Goal: Task Accomplishment & Management: Manage account settings

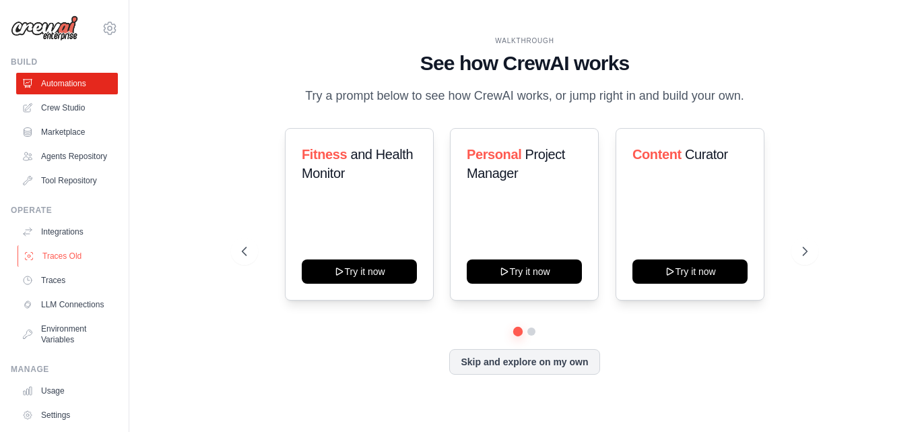
click at [59, 267] on link "Traces Old" at bounding box center [69, 256] width 102 height 22
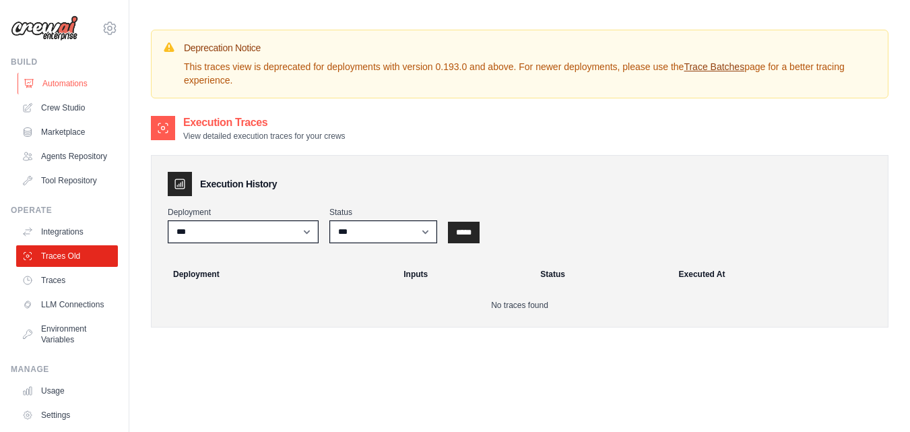
click at [53, 87] on link "Automations" at bounding box center [69, 84] width 102 height 22
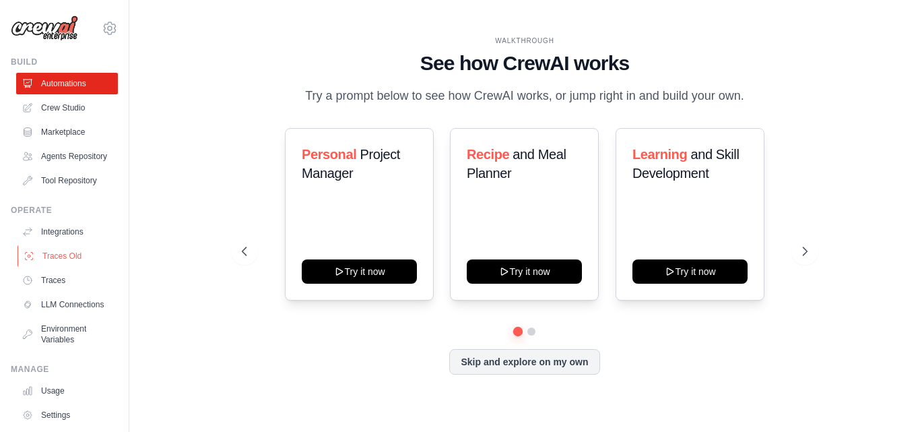
click at [36, 265] on link "Traces Old" at bounding box center [69, 256] width 102 height 22
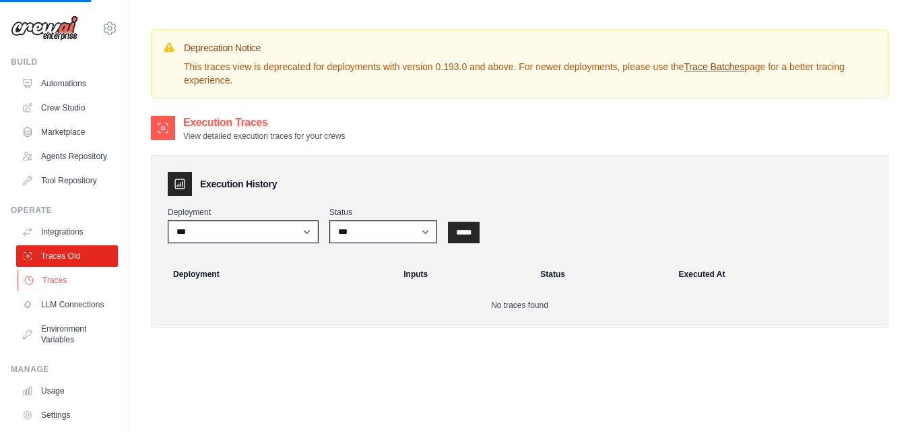
click at [49, 291] on link "Traces" at bounding box center [69, 280] width 102 height 22
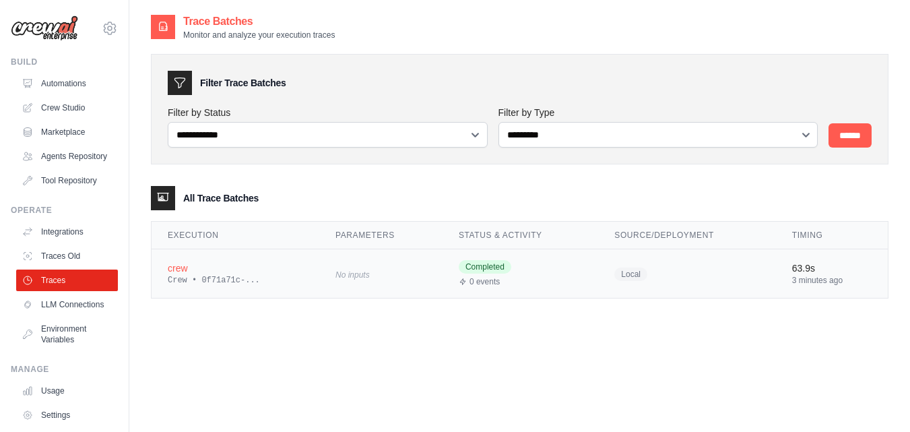
click at [205, 280] on div "Crew • 0f71a71c-..." at bounding box center [235, 280] width 135 height 11
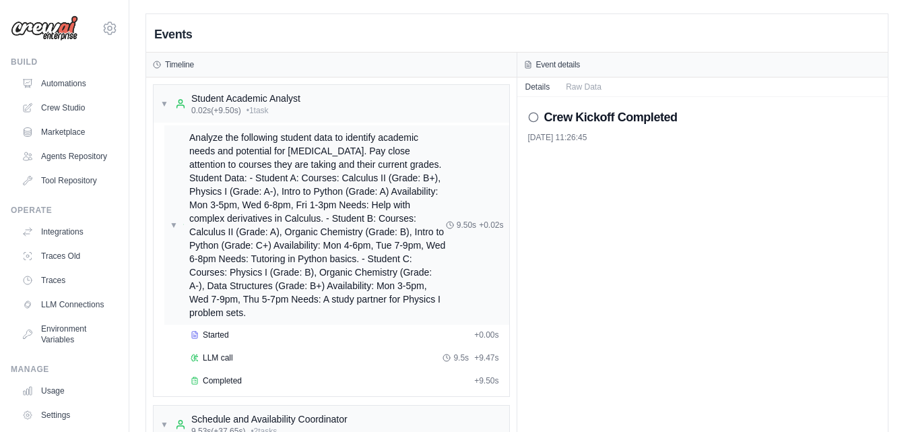
click at [283, 203] on div "Analyze the following student data to identify academic needs and potential for…" at bounding box center [317, 225] width 257 height 189
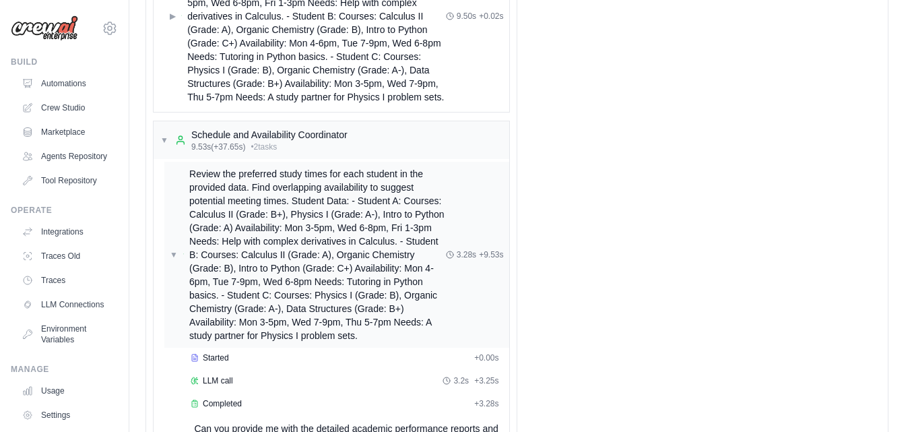
scroll to position [535, 0]
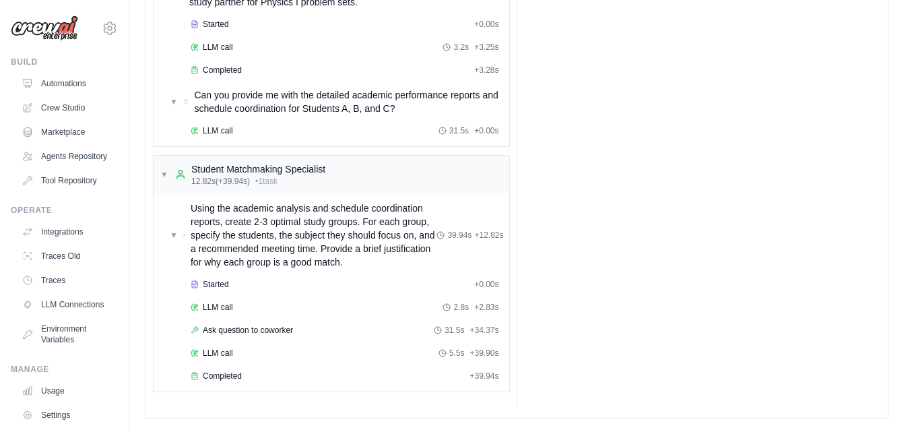
click at [49, 31] on img at bounding box center [44, 28] width 67 height 26
click at [102, 28] on icon at bounding box center [110, 28] width 16 height 16
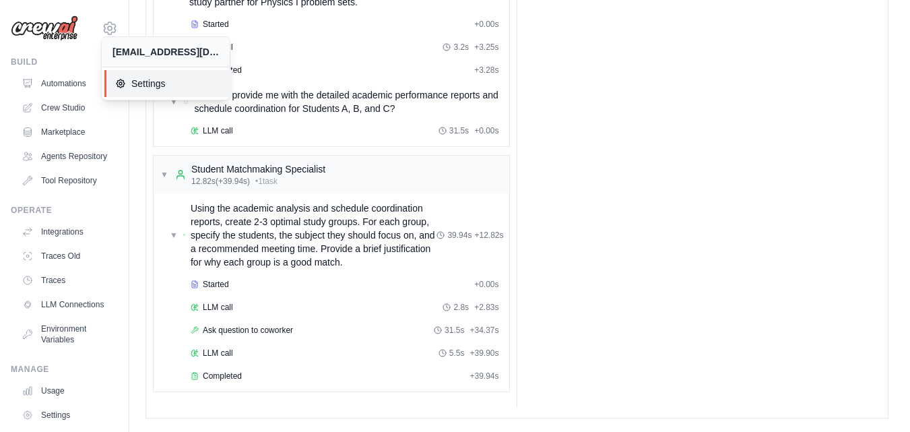
click at [129, 92] on link "Settings" at bounding box center [168, 83] width 128 height 27
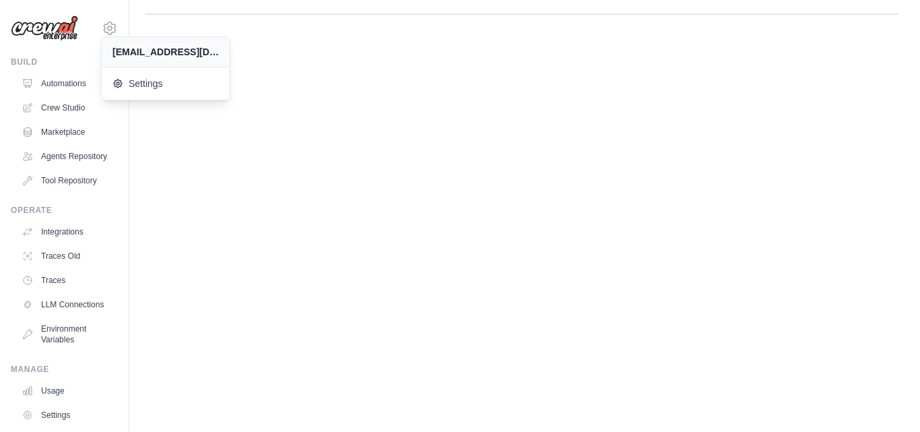
click at [140, 50] on div "[EMAIL_ADDRESS][DOMAIN_NAME]" at bounding box center [165, 51] width 106 height 13
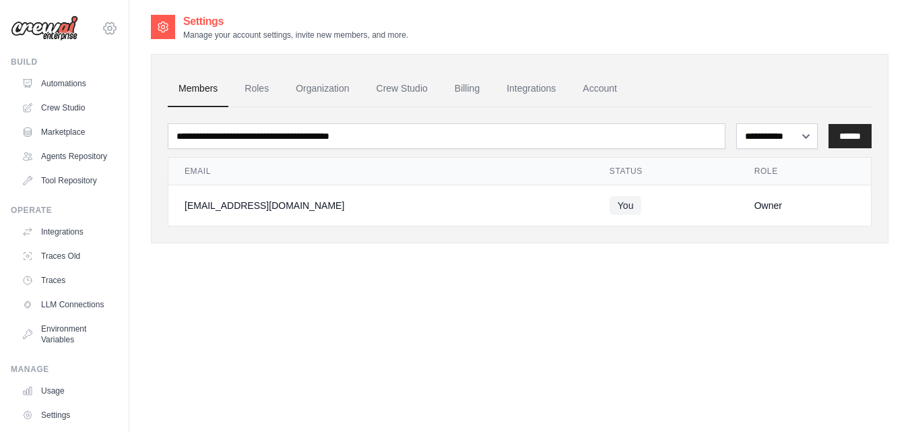
click at [102, 29] on icon at bounding box center [110, 28] width 16 height 16
click at [129, 58] on div "[EMAIL_ADDRESS][DOMAIN_NAME]" at bounding box center [165, 51] width 106 height 13
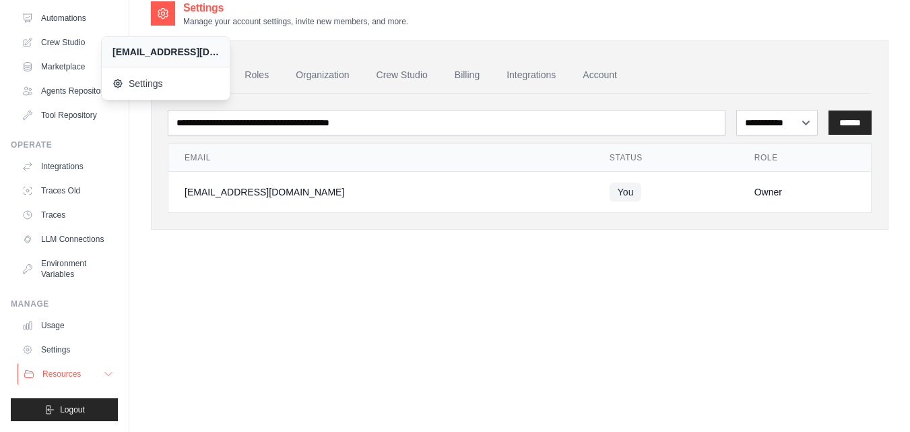
scroll to position [27, 0]
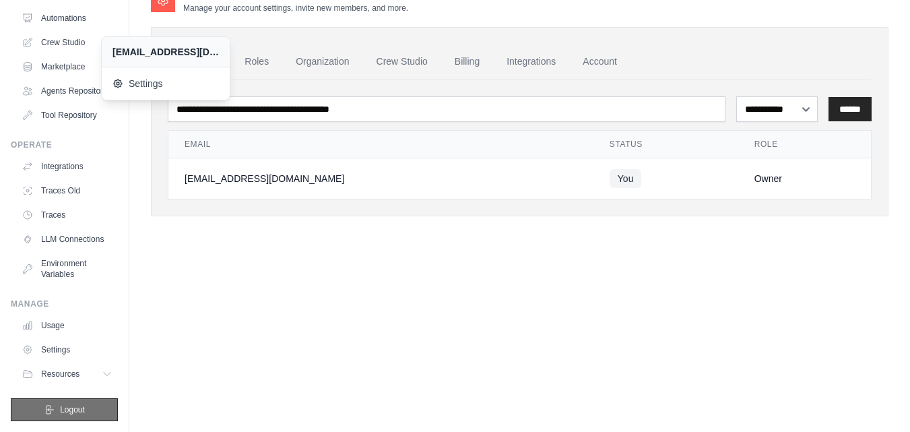
click at [62, 409] on span "Logout" at bounding box center [72, 409] width 25 height 11
